Goal: Book appointment/travel/reservation

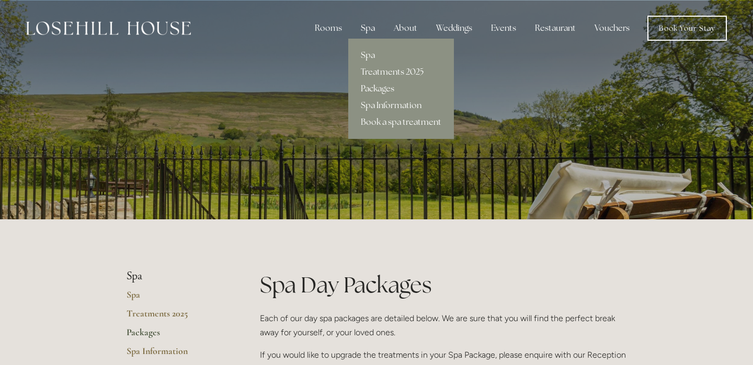
click at [372, 82] on link "Packages" at bounding box center [401, 88] width 106 height 17
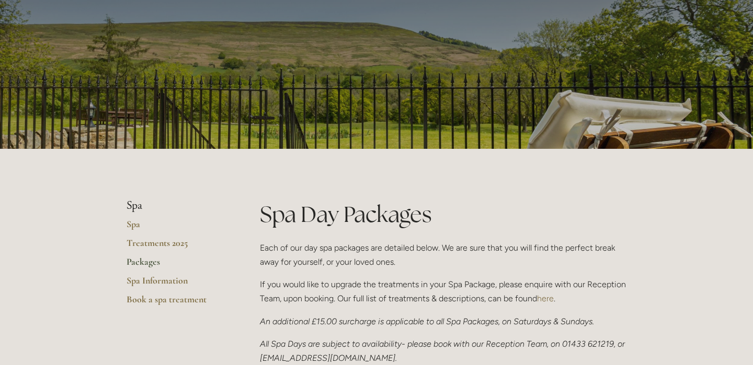
scroll to position [71, 0]
click at [134, 221] on link "Spa" at bounding box center [176, 227] width 100 height 19
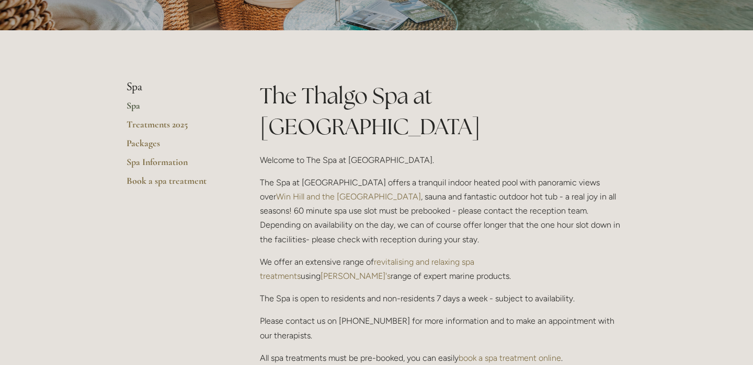
scroll to position [188, 0]
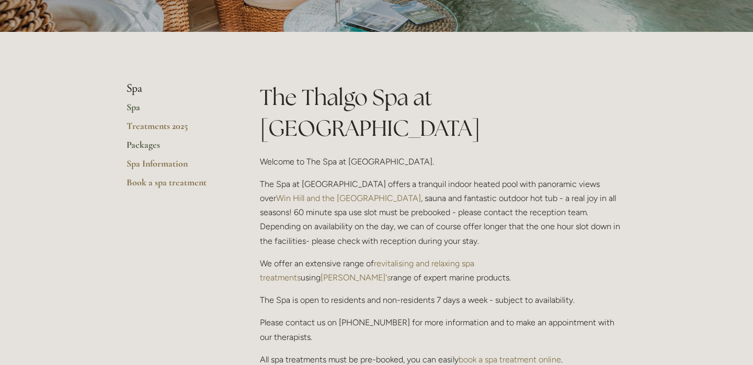
click at [132, 145] on link "Packages" at bounding box center [176, 148] width 100 height 19
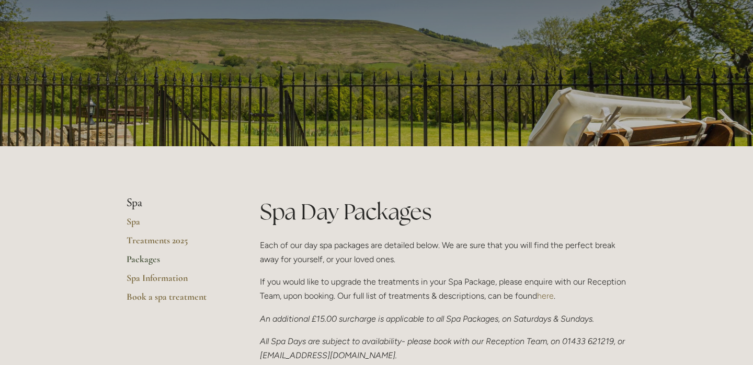
scroll to position [72, 0]
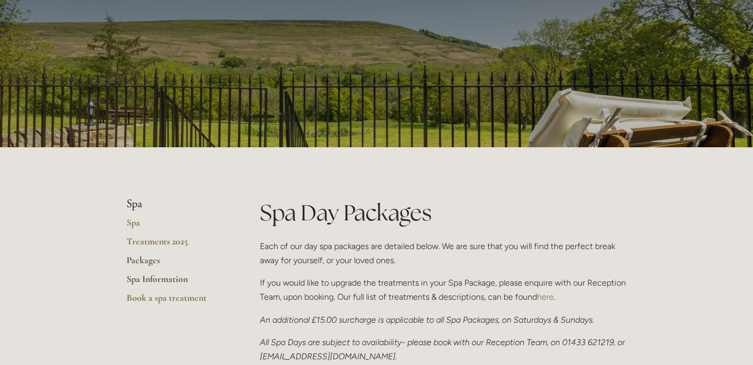
click at [174, 280] on link "Spa Information" at bounding box center [176, 282] width 100 height 19
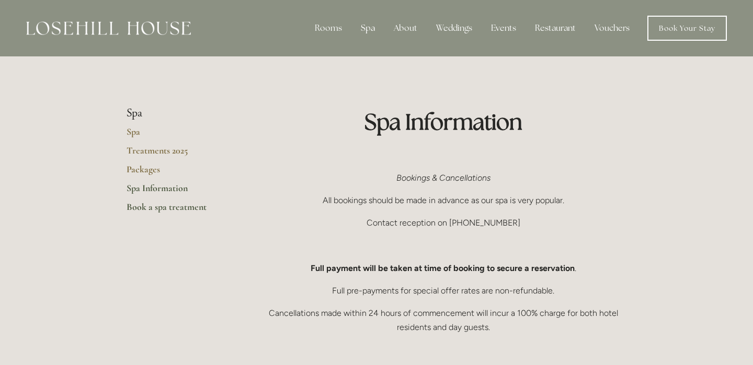
click at [186, 211] on link "Book a spa treatment" at bounding box center [176, 210] width 100 height 19
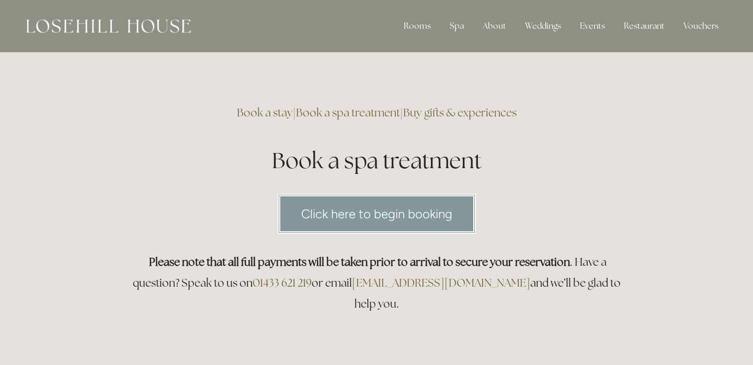
click at [382, 206] on link "Click here to begin booking" at bounding box center [377, 214] width 198 height 40
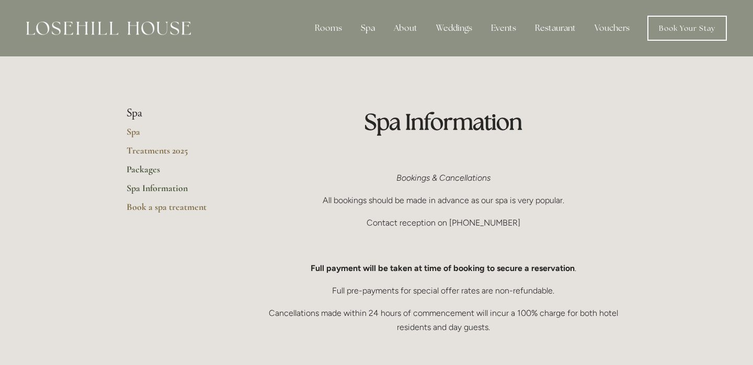
click at [132, 165] on link "Packages" at bounding box center [176, 173] width 100 height 19
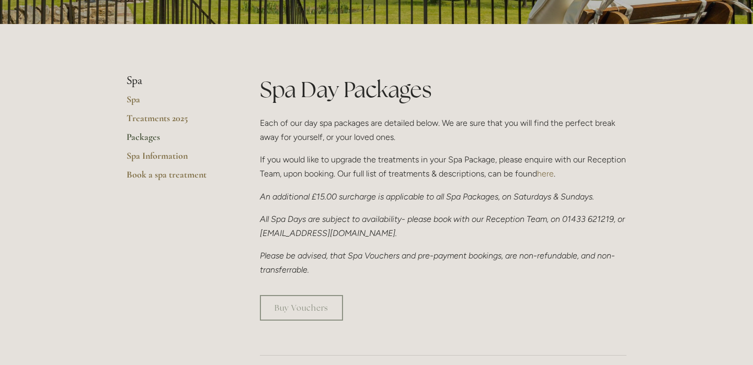
scroll to position [198, 0]
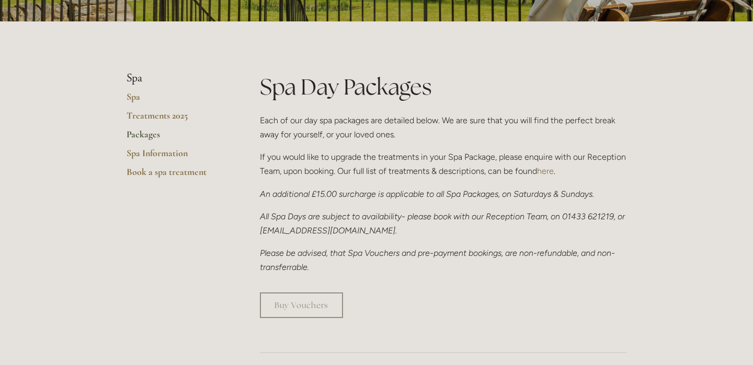
click at [547, 171] on link "here" at bounding box center [545, 171] width 17 height 10
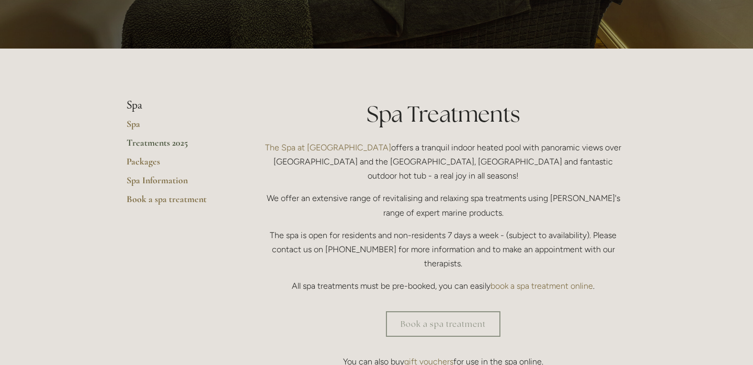
scroll to position [176, 0]
